Goal: Task Accomplishment & Management: Manage account settings

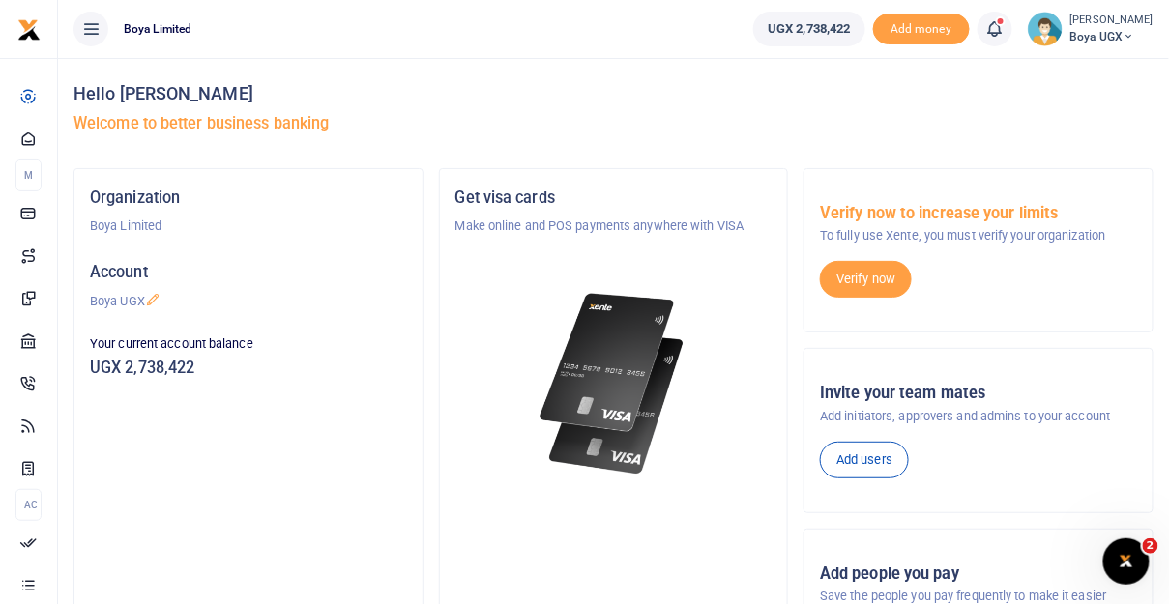
click at [27, 580] on icon at bounding box center [27, 584] width 17 height 17
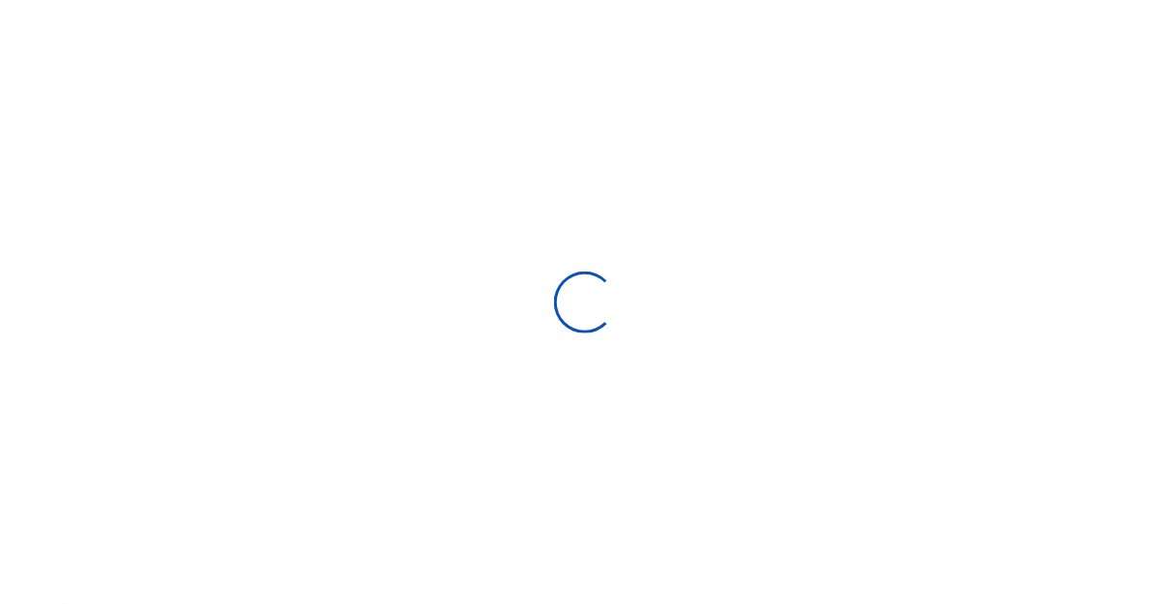
select select
type input "09/16/2025 - 10/15/2025"
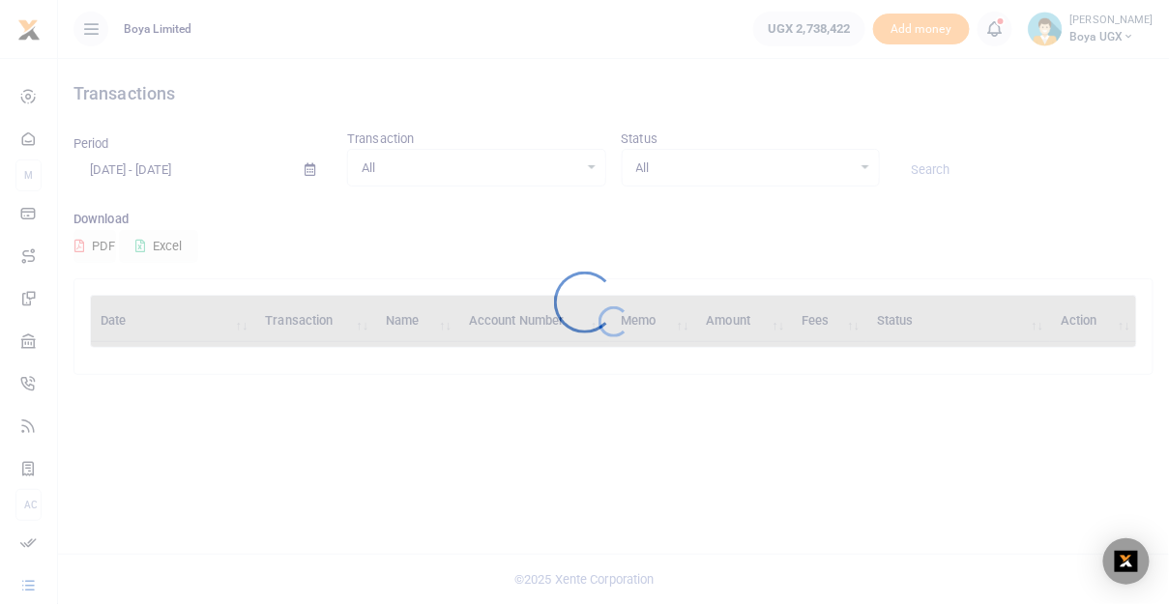
click at [1088, 31] on div at bounding box center [584, 302] width 1169 height 604
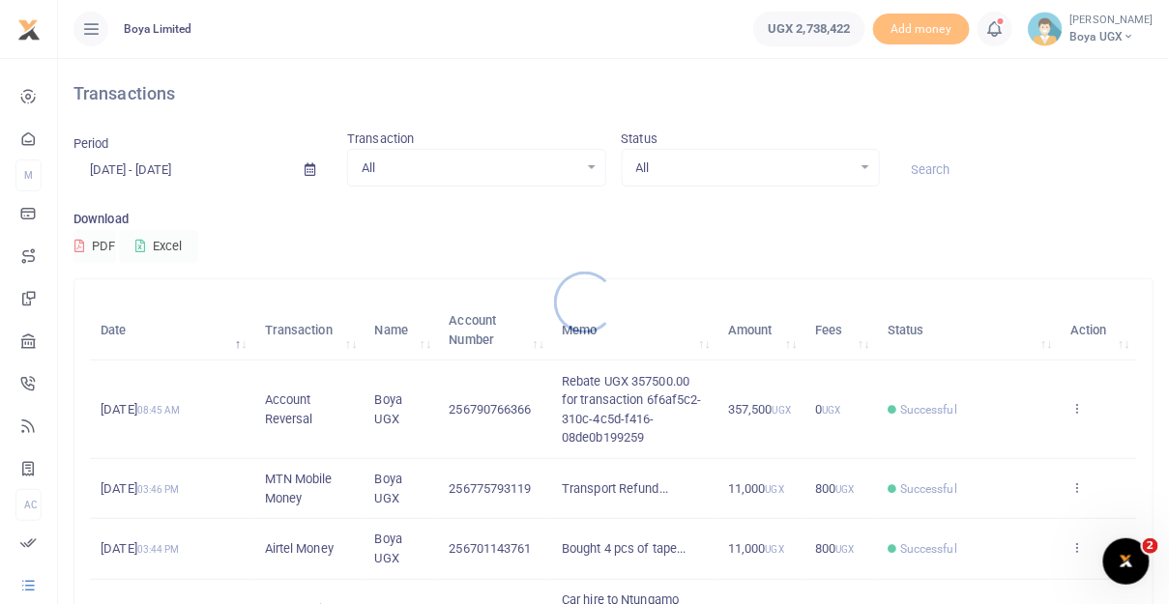
click at [1108, 35] on div at bounding box center [584, 302] width 1169 height 604
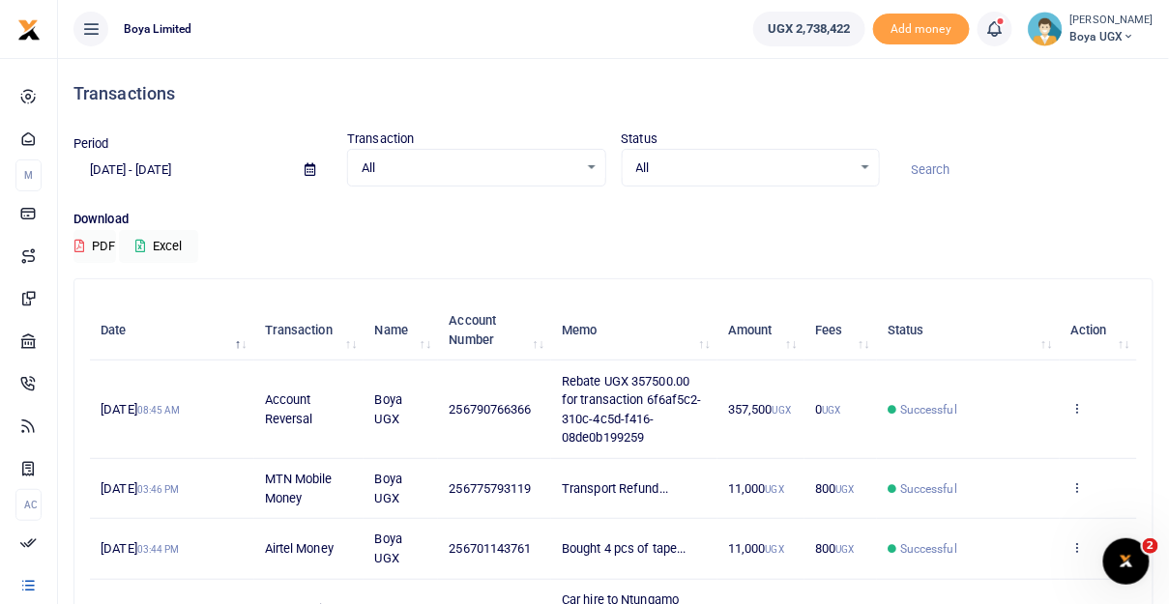
click at [1108, 35] on span "Boya UGX" at bounding box center [1111, 36] width 83 height 17
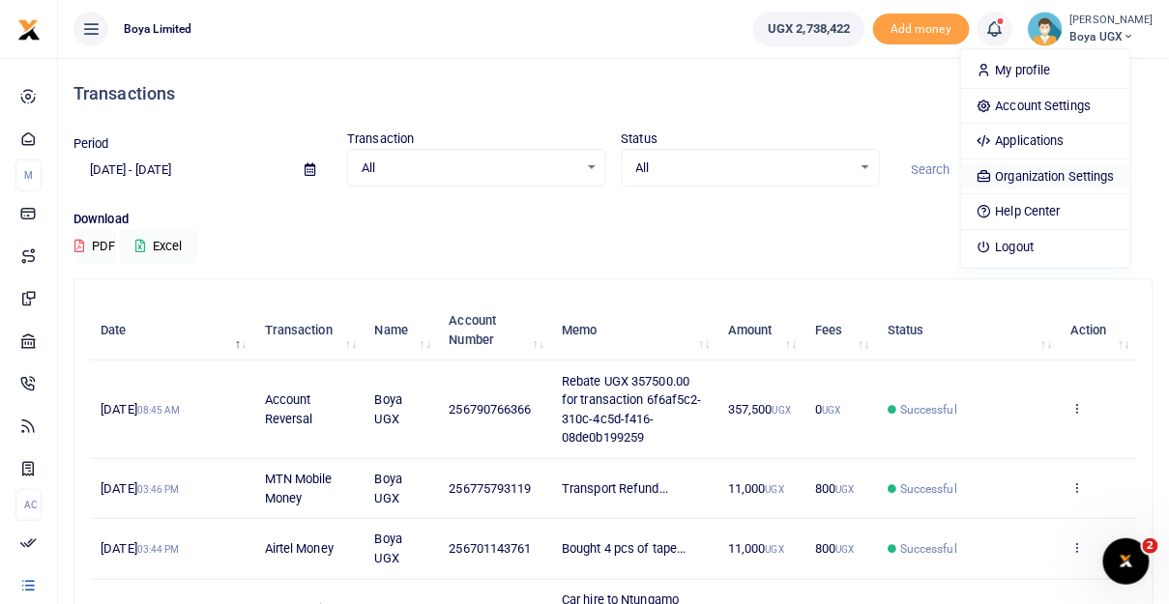
click at [1054, 181] on link "Organization Settings" at bounding box center [1045, 176] width 169 height 27
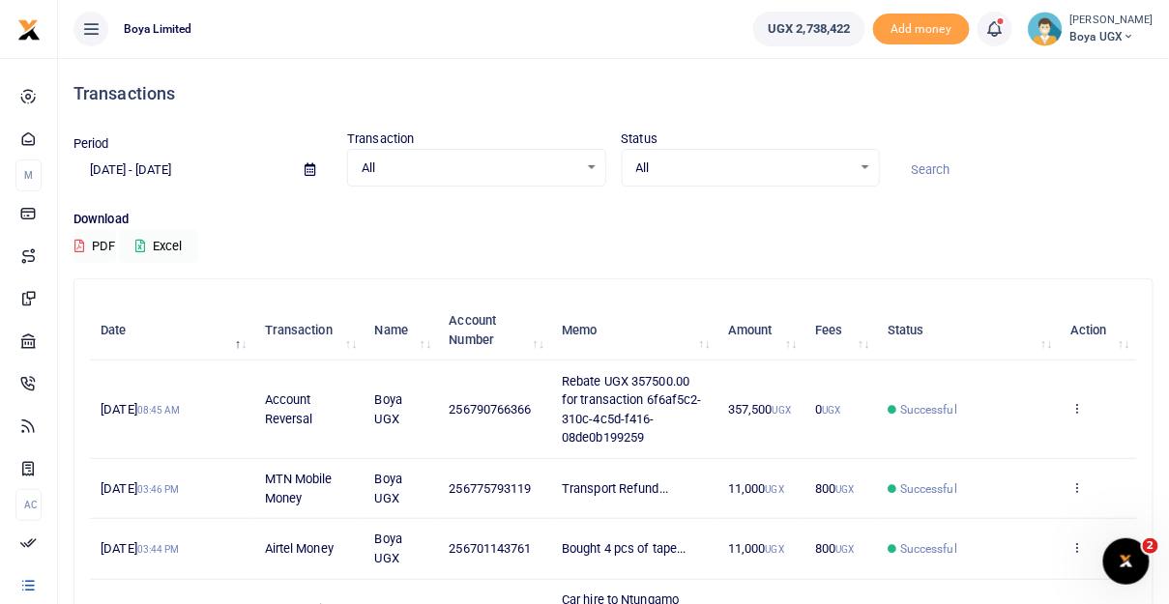
click at [1103, 23] on small "[PERSON_NAME]" at bounding box center [1111, 21] width 83 height 16
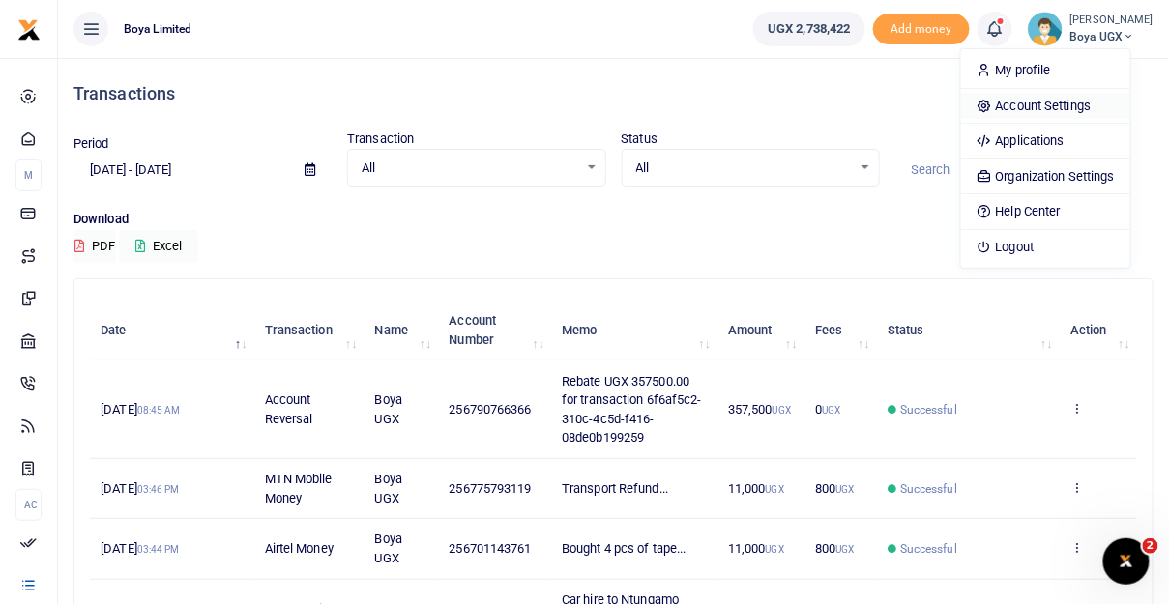
click at [1056, 106] on link "Account Settings" at bounding box center [1045, 106] width 169 height 27
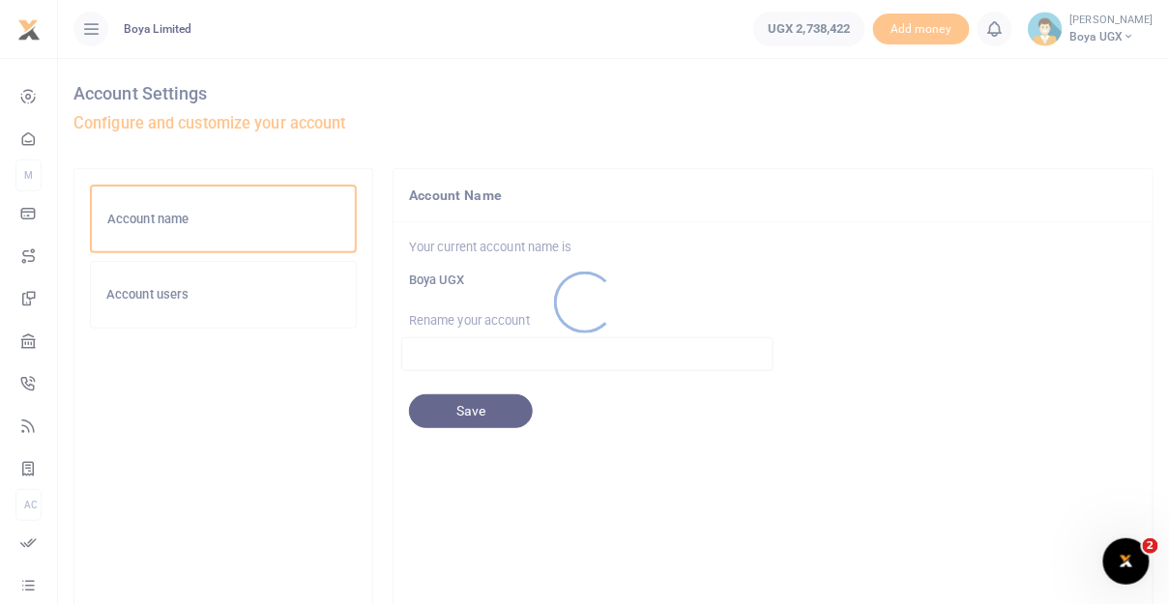
click at [150, 304] on div at bounding box center [584, 302] width 1169 height 604
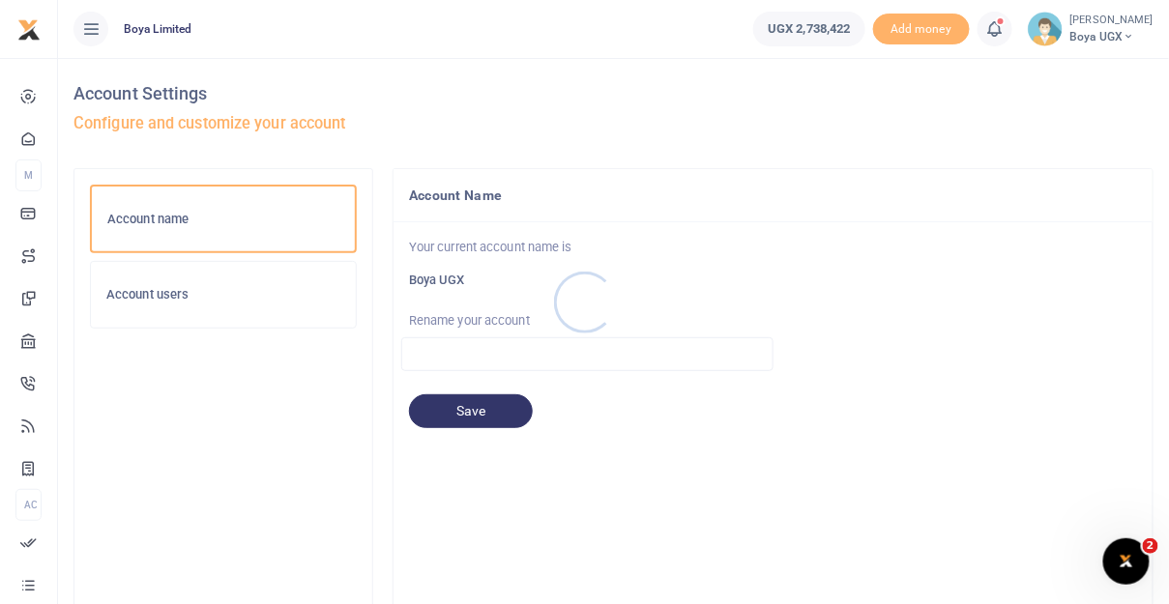
click at [150, 304] on div at bounding box center [584, 302] width 1169 height 604
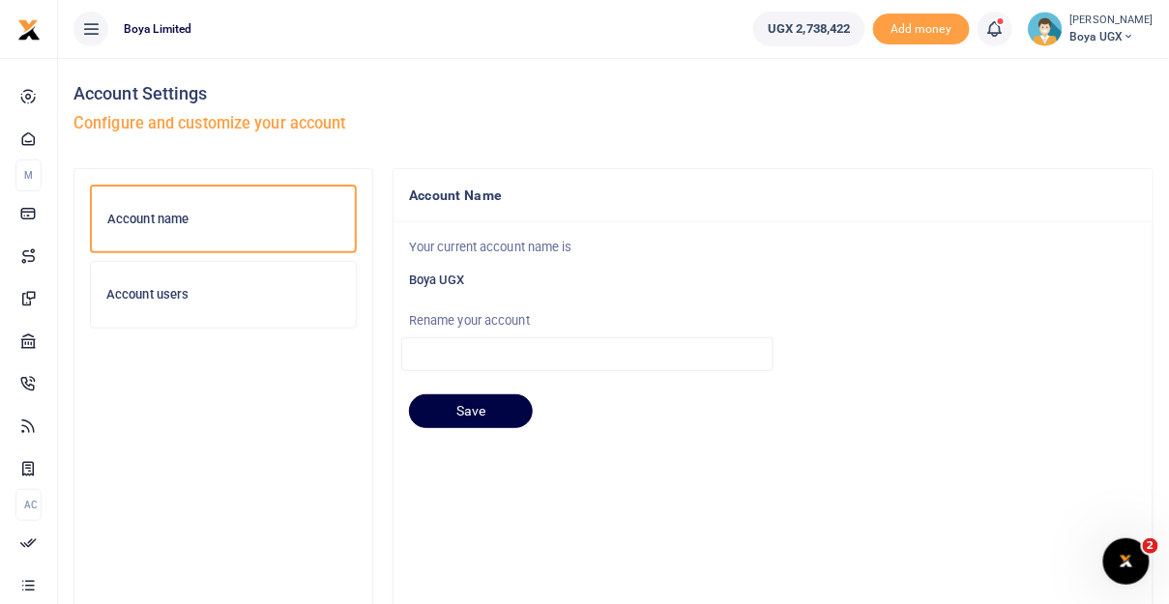
click at [150, 304] on div "Account users" at bounding box center [223, 295] width 265 height 66
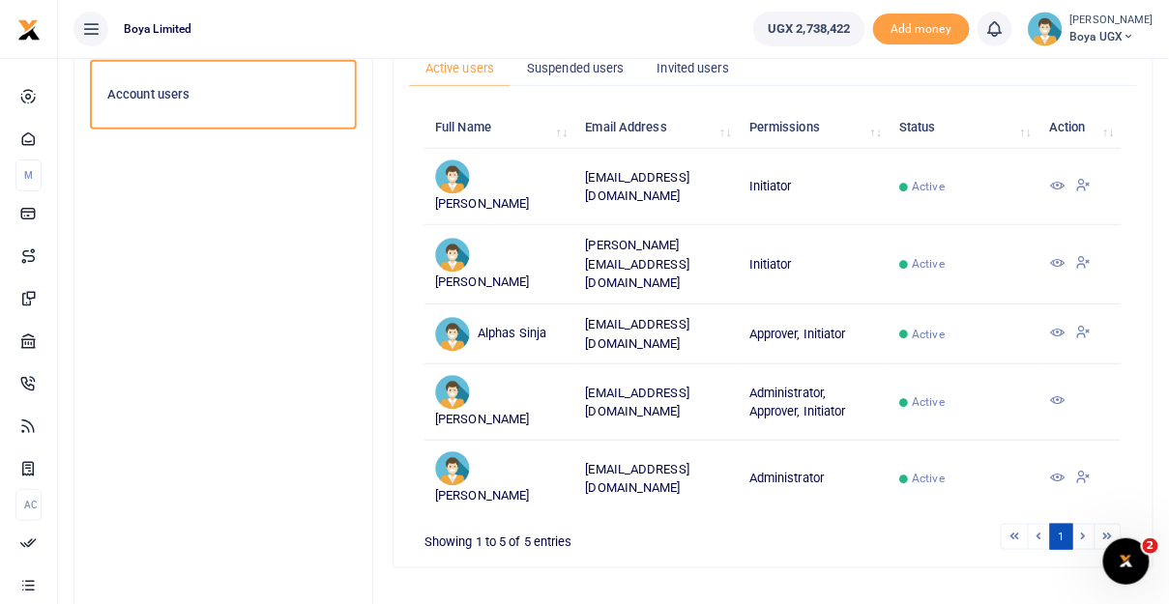
scroll to position [247, 0]
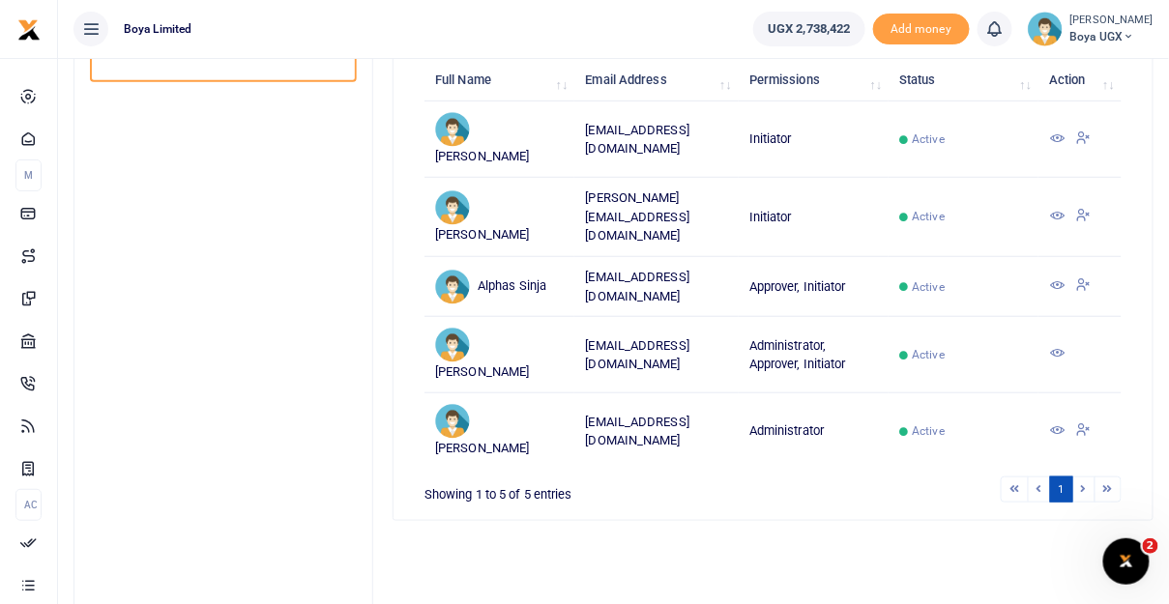
click at [1084, 477] on li at bounding box center [1084, 490] width 22 height 26
click at [1087, 477] on li at bounding box center [1084, 490] width 22 height 26
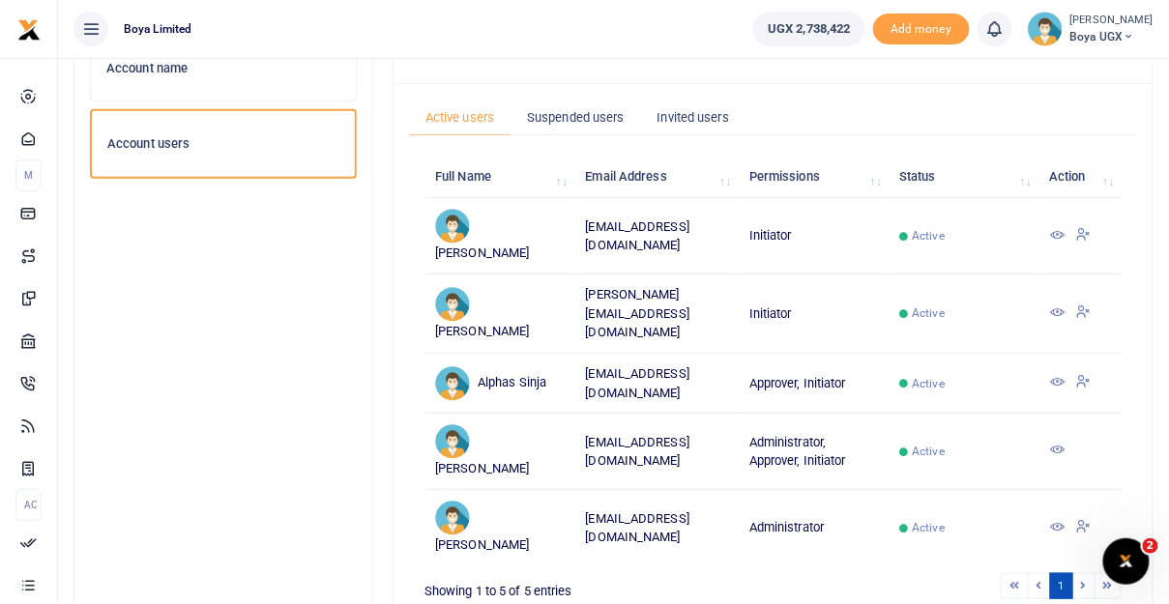
scroll to position [0, 0]
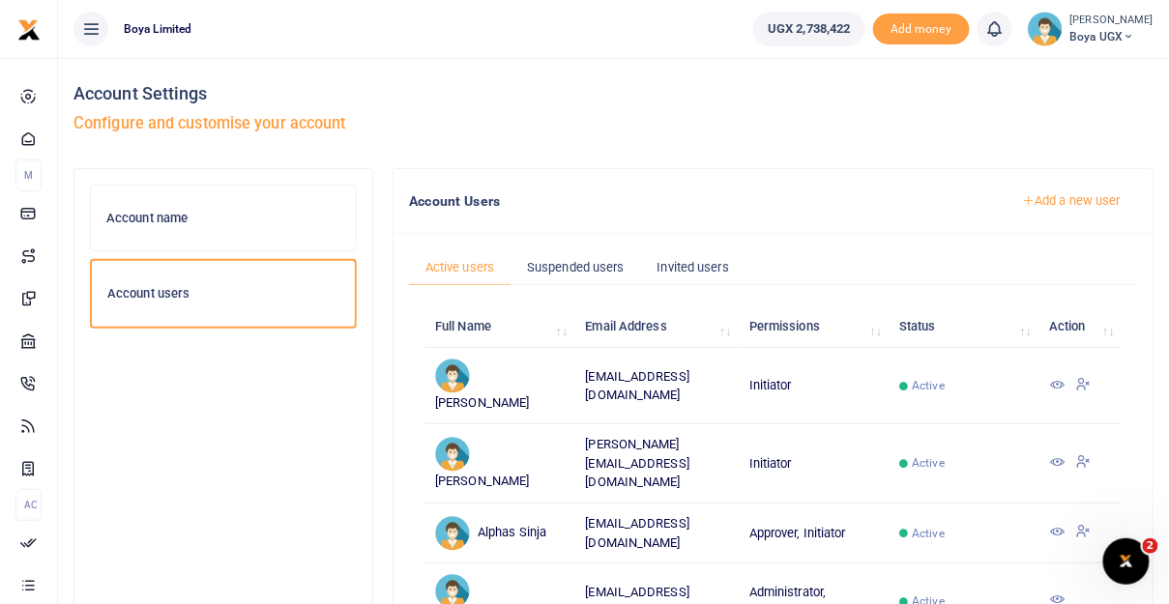
click at [1052, 200] on link "Add a new user" at bounding box center [1072, 201] width 132 height 33
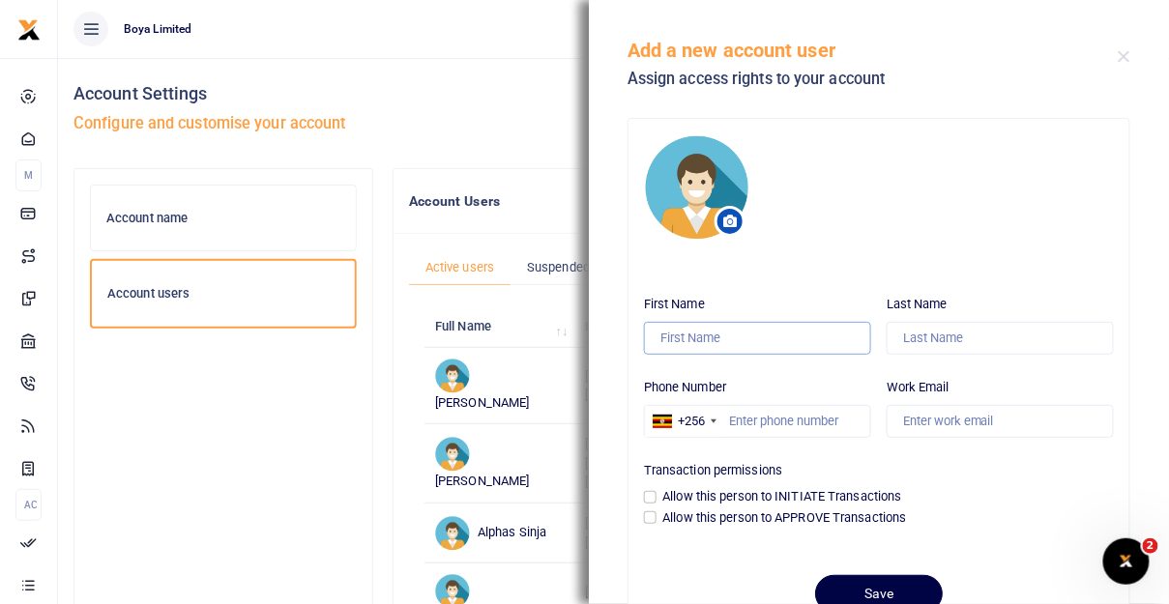
click at [695, 330] on input "First Name" at bounding box center [757, 338] width 227 height 33
type input "Faith"
click at [923, 332] on input "Last Name" at bounding box center [1000, 338] width 227 height 33
type input "M"
click at [698, 422] on div "+256" at bounding box center [691, 421] width 27 height 19
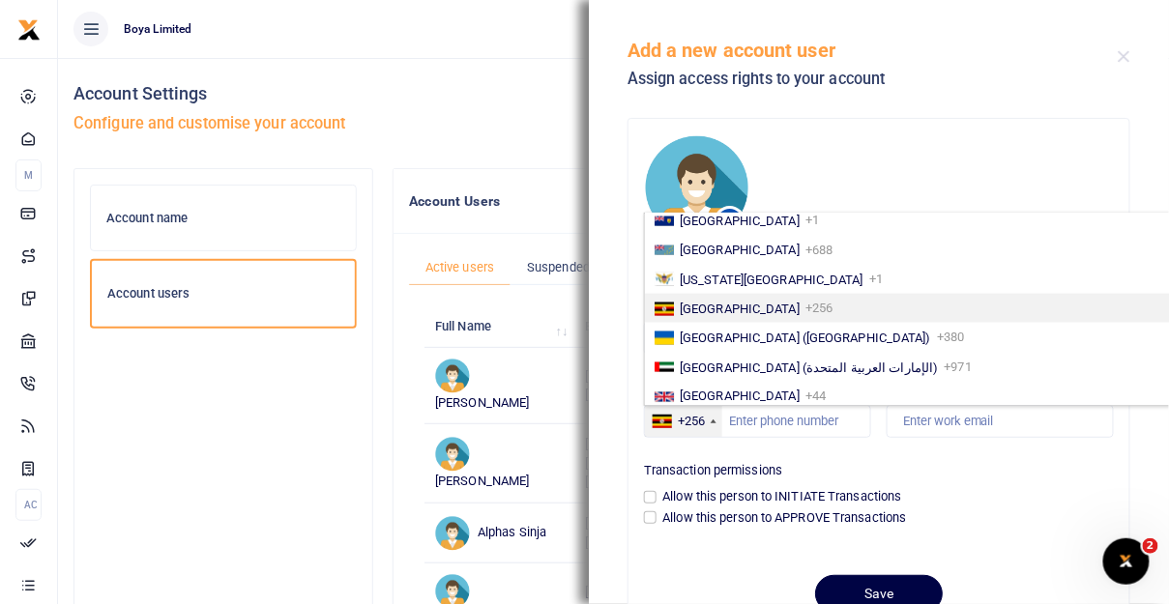
scroll to position [3241, 0]
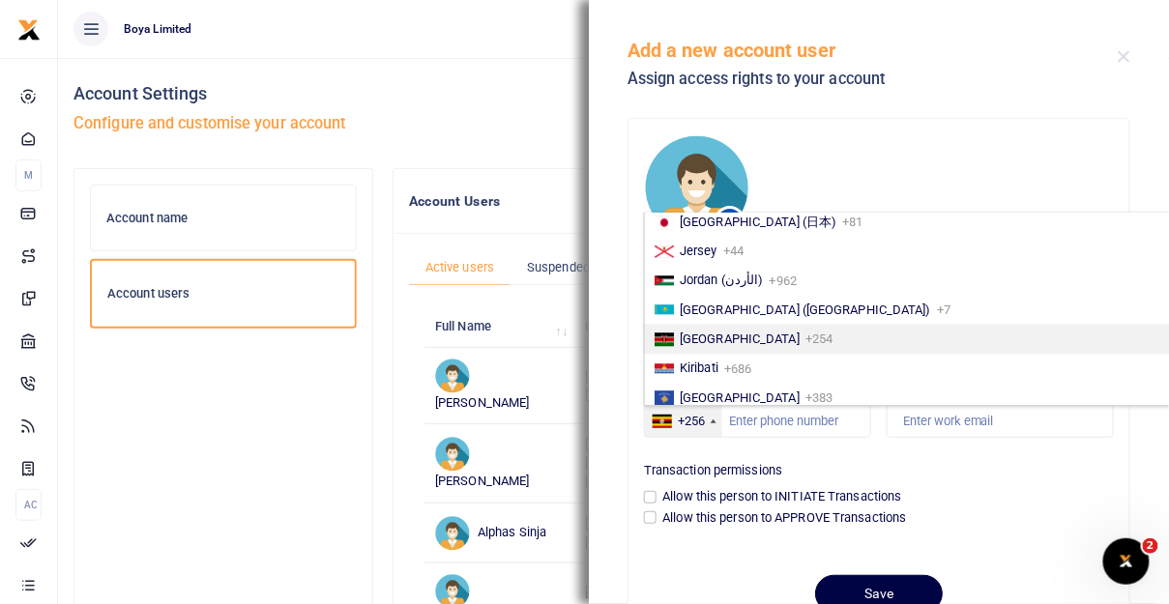
click at [726, 327] on li "[GEOGRAPHIC_DATA] +254" at bounding box center [909, 338] width 529 height 29
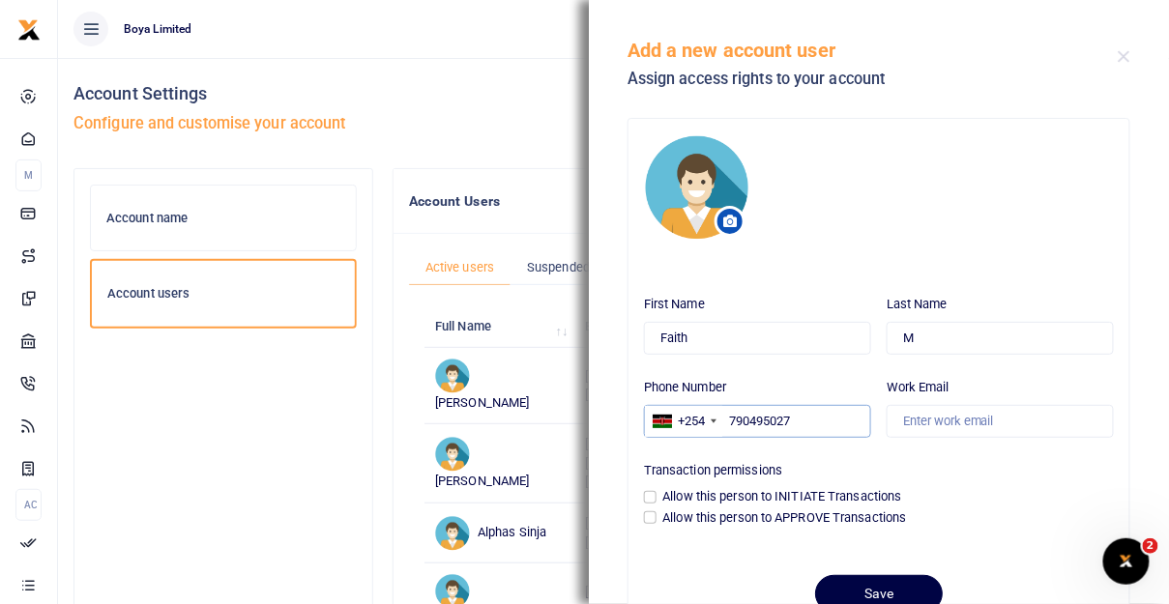
type input "790495027"
click at [965, 420] on input "Work Email" at bounding box center [1000, 421] width 227 height 33
type input "r"
type input "[EMAIL_ADDRESS][DOMAIN_NAME]"
click at [847, 438] on div "First Name Faith Last Name M Phone Number +254 [GEOGRAPHIC_DATA] +1 [GEOGRAPHIC…" at bounding box center [878, 415] width 485 height 257
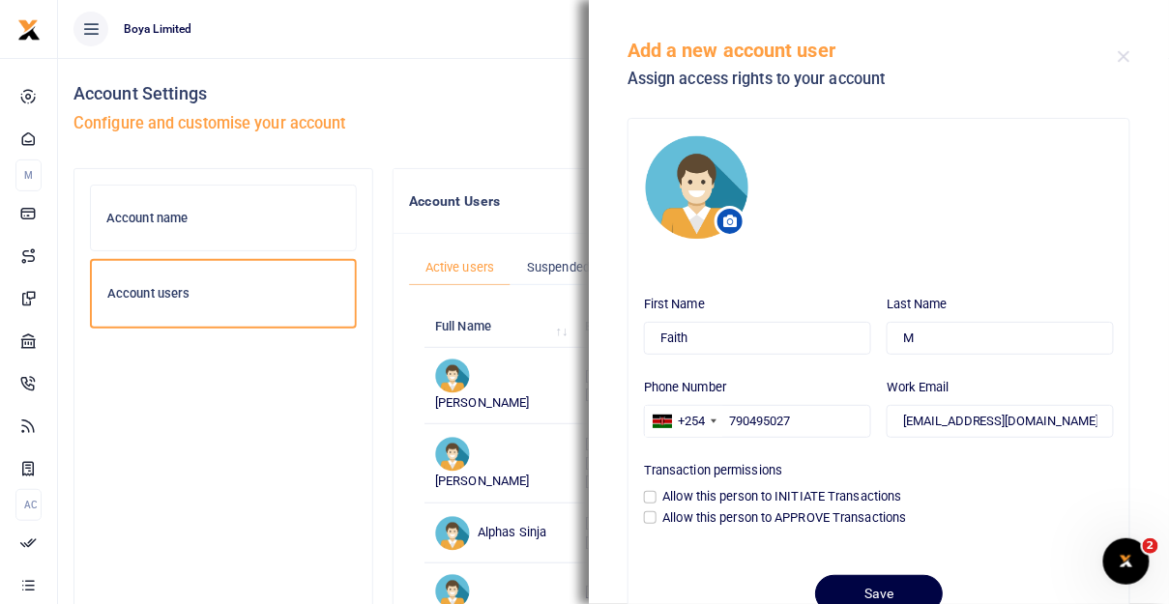
scroll to position [70, 0]
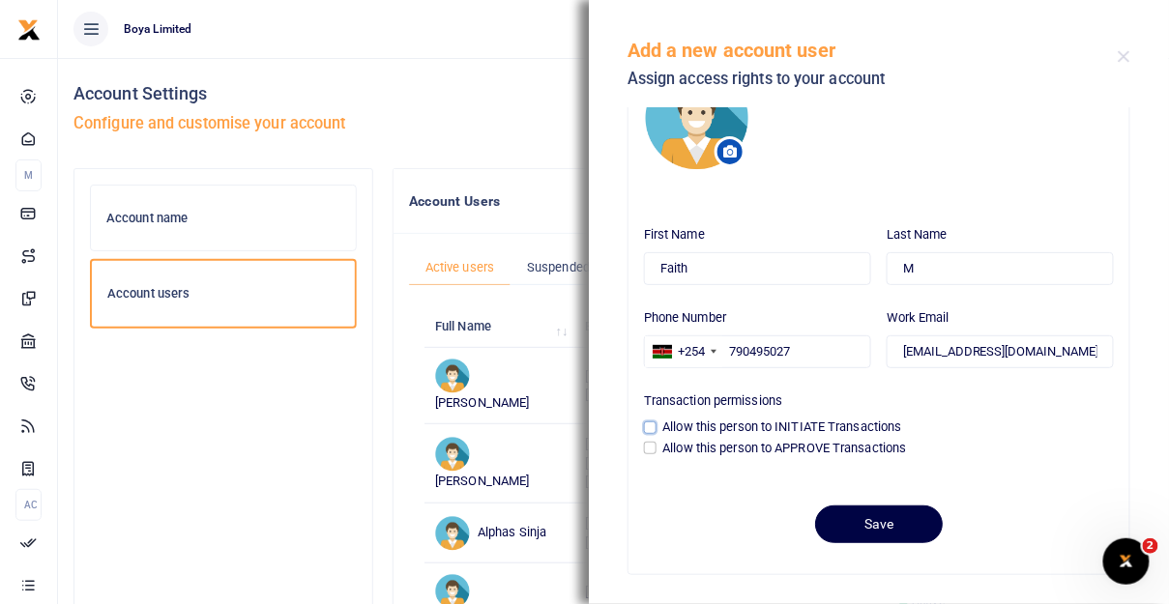
click at [650, 430] on input "Allow this person to INITIATE Transactions" at bounding box center [650, 428] width 13 height 13
checkbox input "true"
click at [896, 536] on button "Save" at bounding box center [879, 525] width 128 height 38
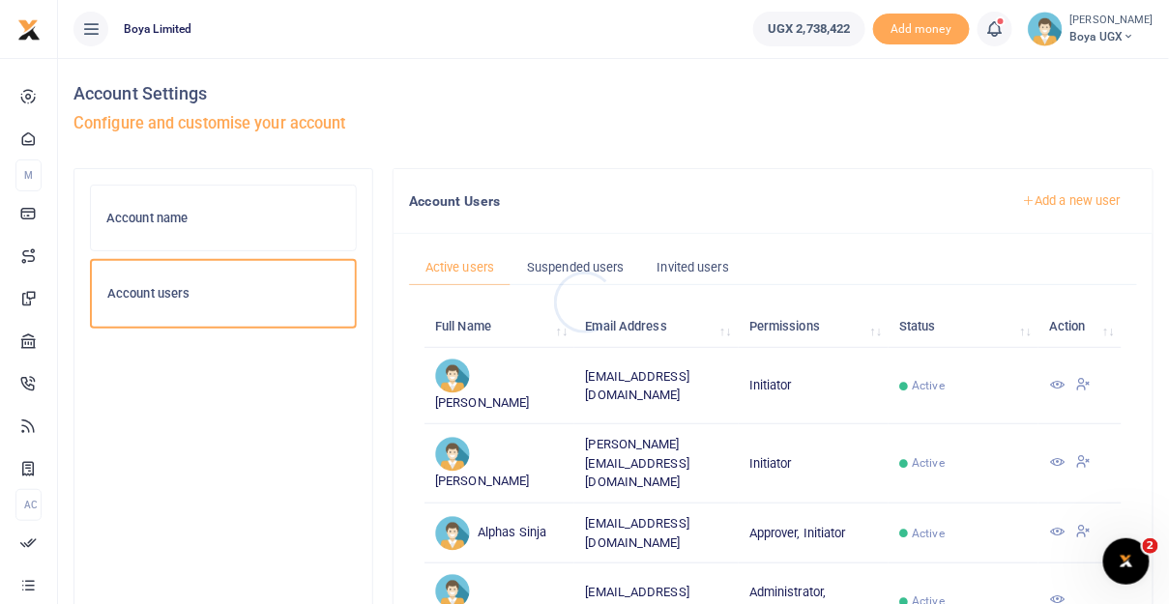
click at [1040, 202] on div at bounding box center [584, 302] width 1169 height 604
click at [1042, 200] on link "Add a new user" at bounding box center [1072, 201] width 132 height 33
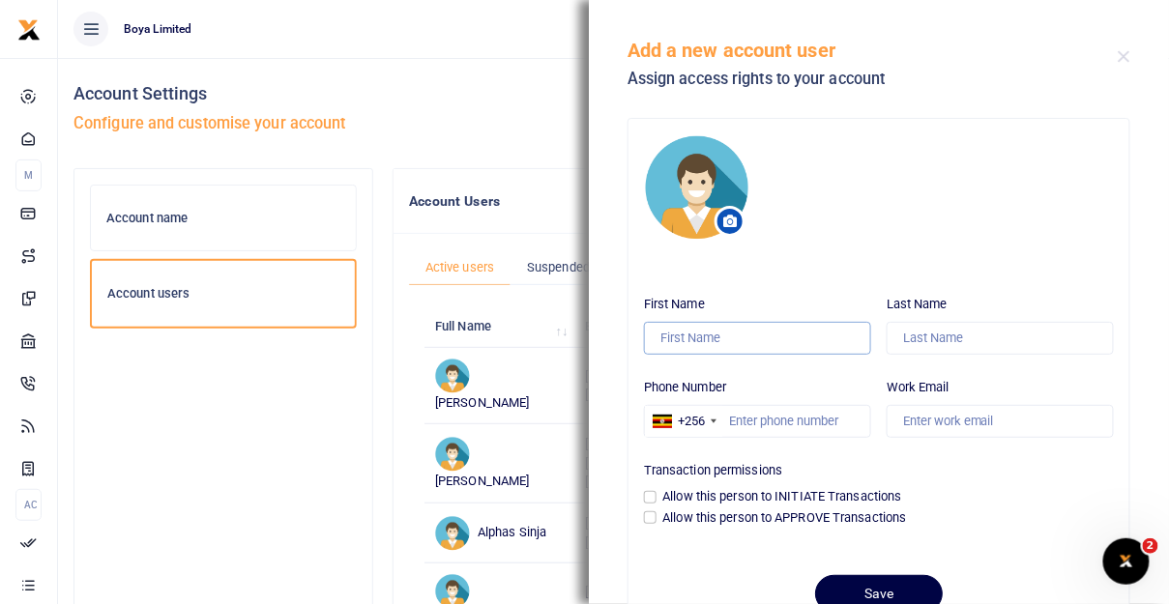
click at [734, 333] on input "First Name" at bounding box center [757, 338] width 227 height 33
type input "Elsie"
click at [905, 337] on input "Last Name" at bounding box center [1000, 338] width 227 height 33
type input "M"
click at [696, 418] on div "+256" at bounding box center [691, 421] width 27 height 19
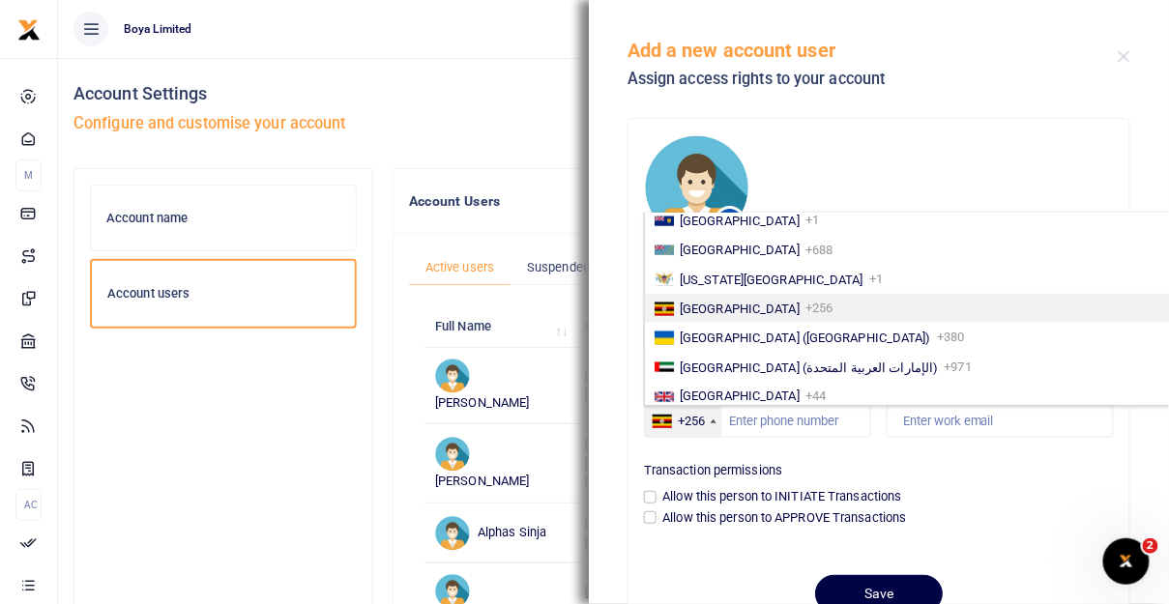
scroll to position [3241, 0]
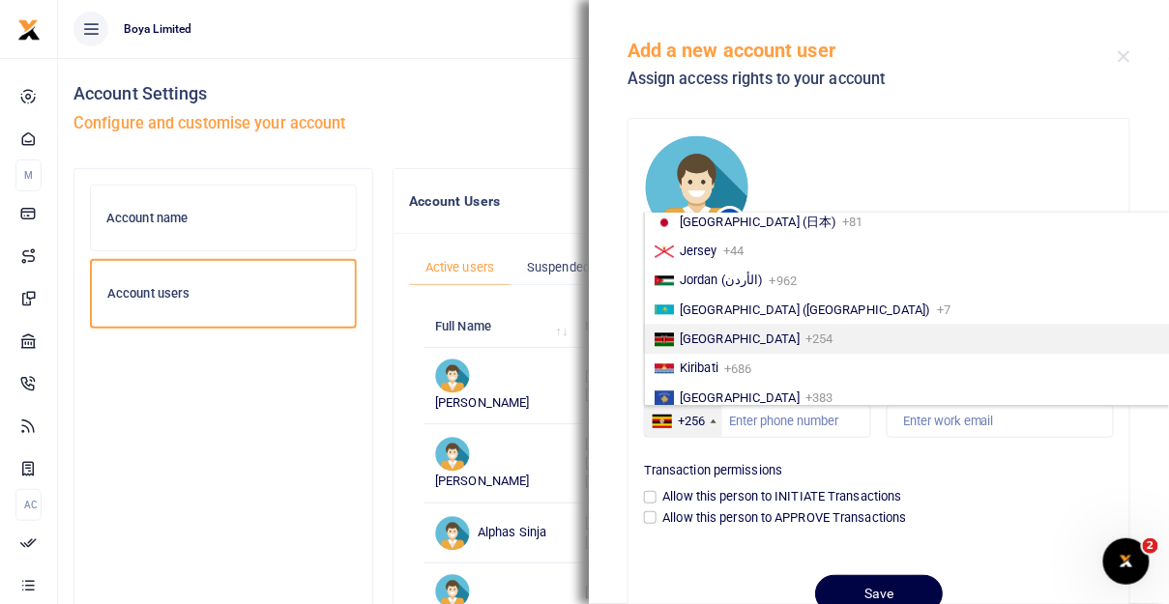
click at [718, 343] on li "[GEOGRAPHIC_DATA] +254" at bounding box center [909, 338] width 529 height 29
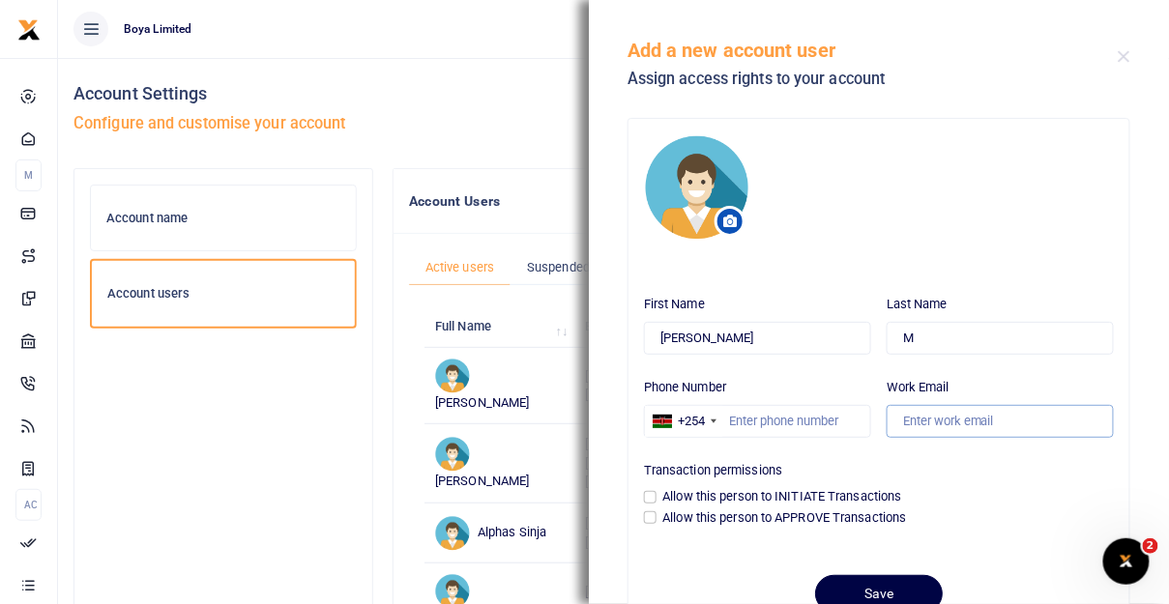
click at [940, 432] on input "Work Email" at bounding box center [1000, 421] width 227 height 33
type input "elsie@boyahq.com"
click at [767, 410] on input "Phone Number" at bounding box center [757, 421] width 227 height 33
paste input "0704057540"
click at [740, 419] on input "0704057540" at bounding box center [757, 421] width 227 height 33
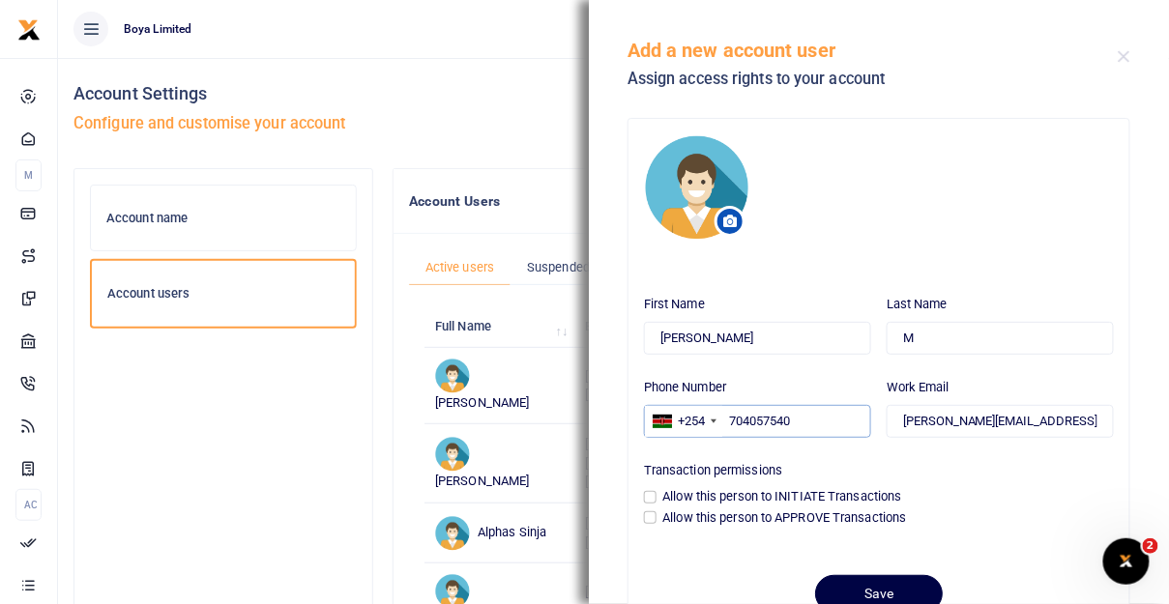
type input "704057540"
click at [657, 496] on input "Allow this person to INITIATE Transactions" at bounding box center [650, 497] width 13 height 13
checkbox input "true"
click at [875, 585] on button "Save" at bounding box center [879, 594] width 128 height 38
